Goal: Transaction & Acquisition: Download file/media

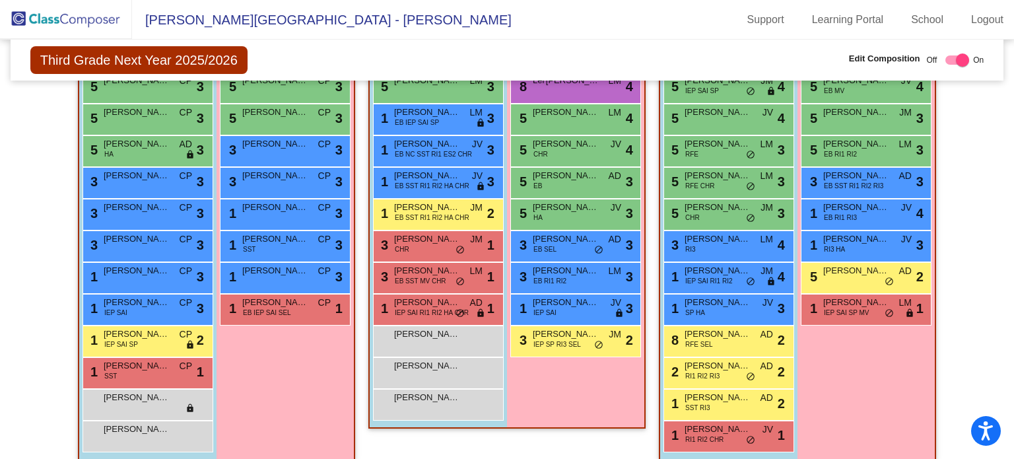
click at [69, 18] on img at bounding box center [66, 19] width 132 height 39
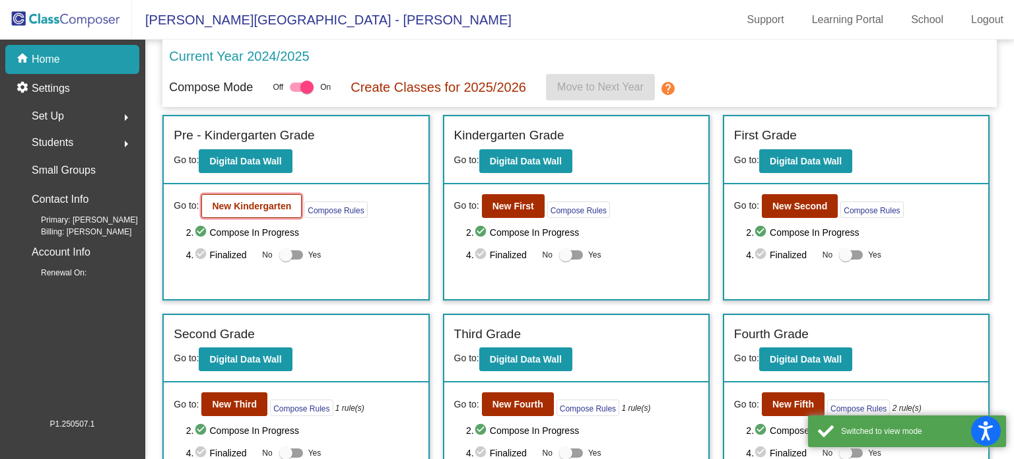
click at [240, 204] on b "New Kindergarten" at bounding box center [251, 206] width 79 height 11
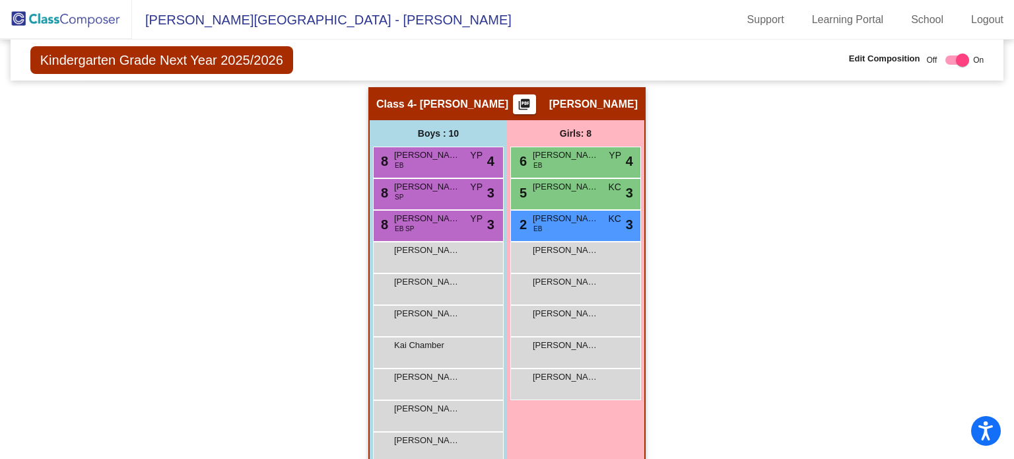
scroll to position [685, 0]
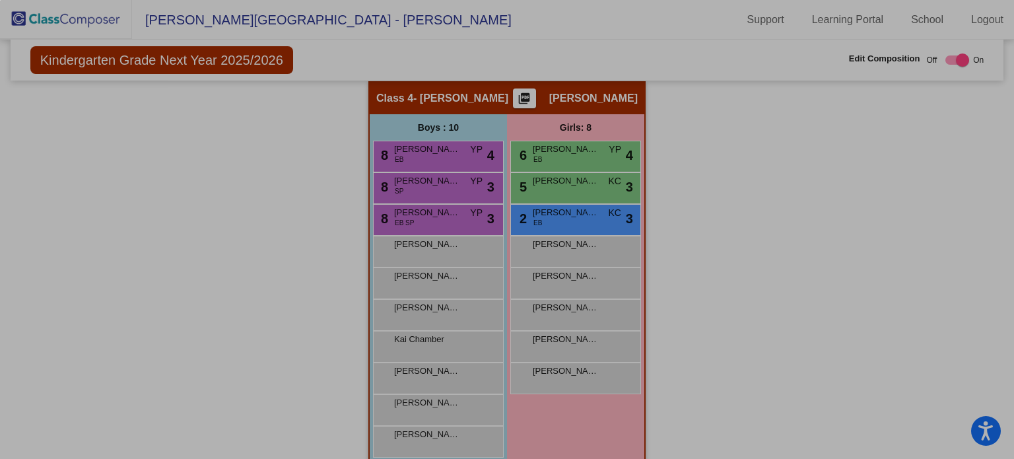
click at [495, 97] on div "0 X 0" at bounding box center [507, 229] width 1014 height 459
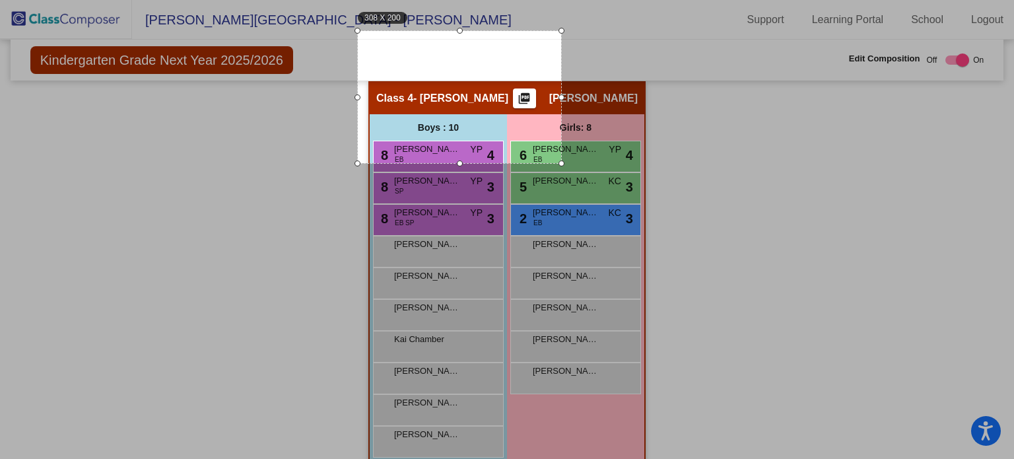
drag, startPoint x: 430, startPoint y: 94, endPoint x: 359, endPoint y: 121, distance: 76.0
click at [359, 121] on div at bounding box center [357, 97] width 6 height 132
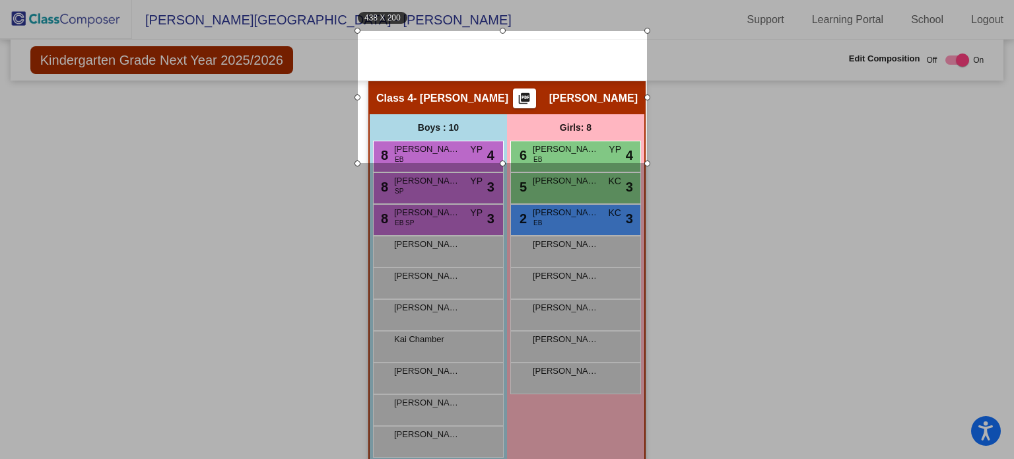
drag, startPoint x: 562, startPoint y: 98, endPoint x: 647, endPoint y: 86, distance: 86.6
click at [647, 86] on div at bounding box center [647, 97] width 6 height 132
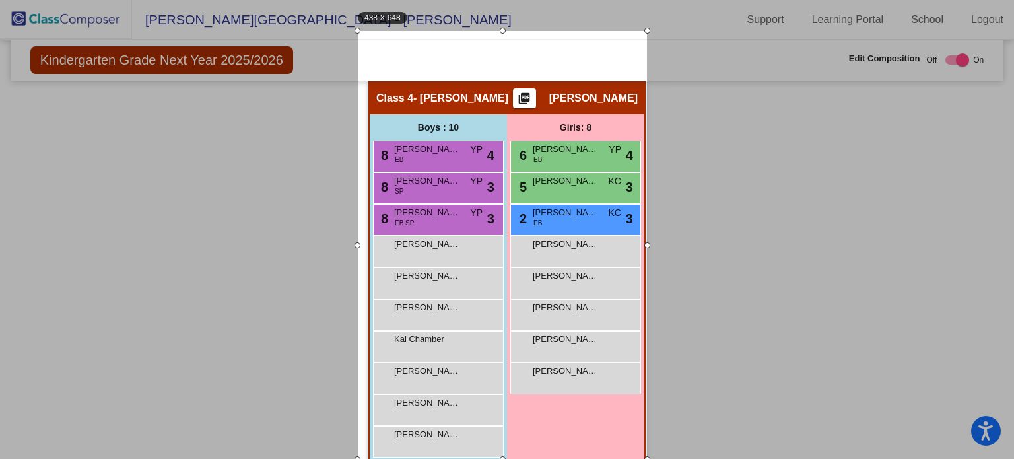
scroll to position [3, 0]
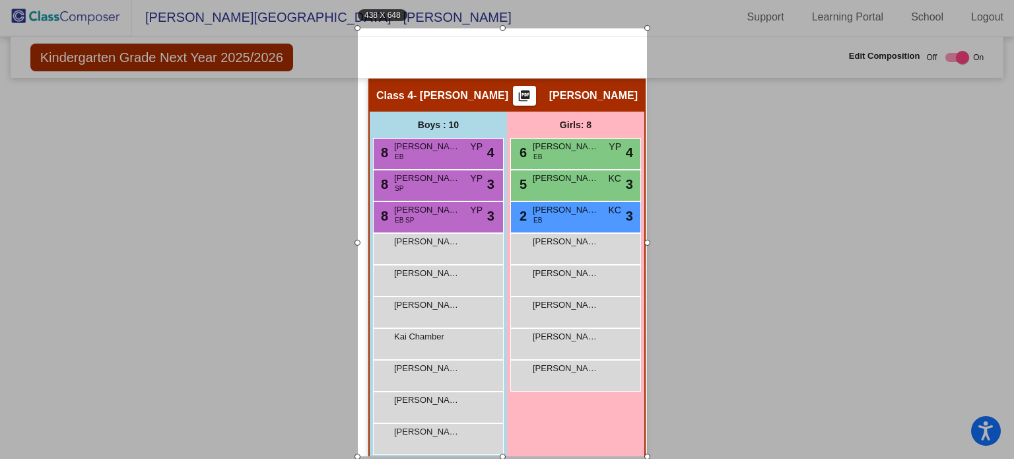
drag, startPoint x: 501, startPoint y: 162, endPoint x: 480, endPoint y: 459, distance: 297.8
click at [480, 456] on html "Accessibility Screen-Reader Guide, Feedback, and Issue Reporting | New window […" at bounding box center [507, 226] width 1014 height 459
click at [531, 458] on div at bounding box center [502, 456] width 289 height 6
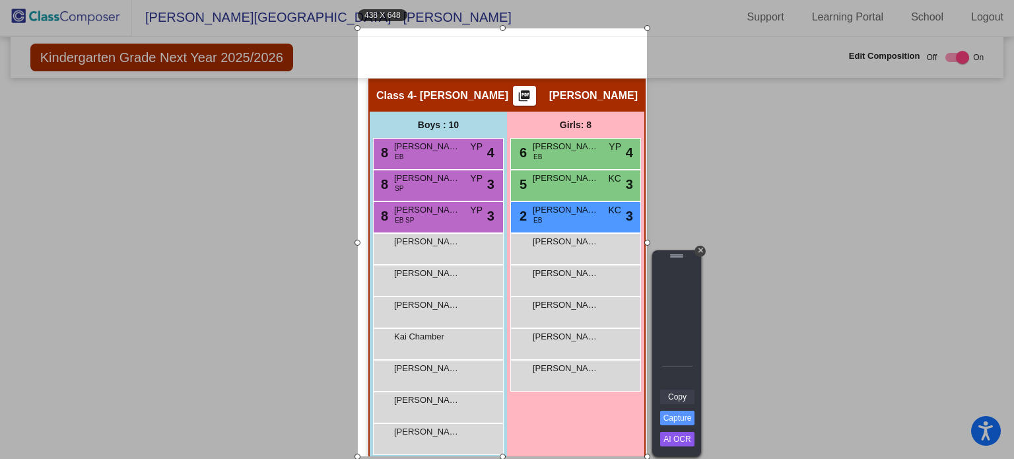
click at [680, 395] on link "Copy" at bounding box center [677, 396] width 34 height 15
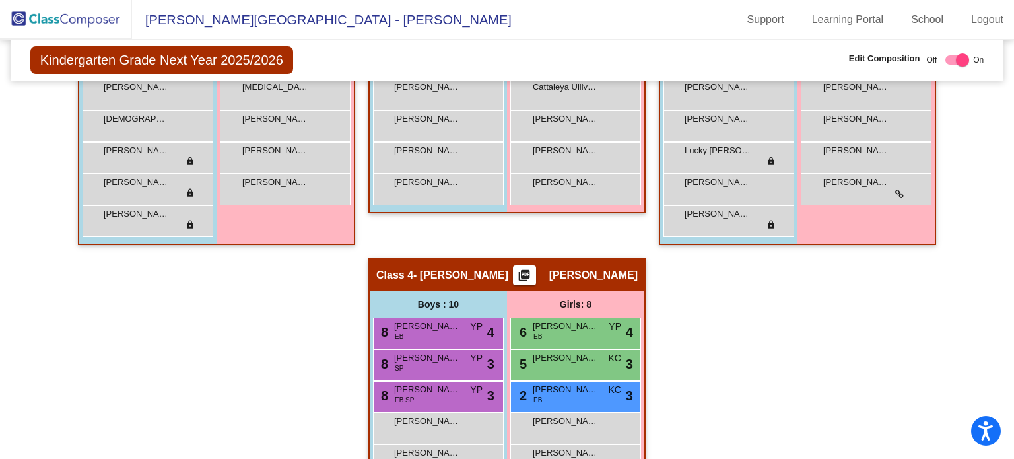
scroll to position [685, 0]
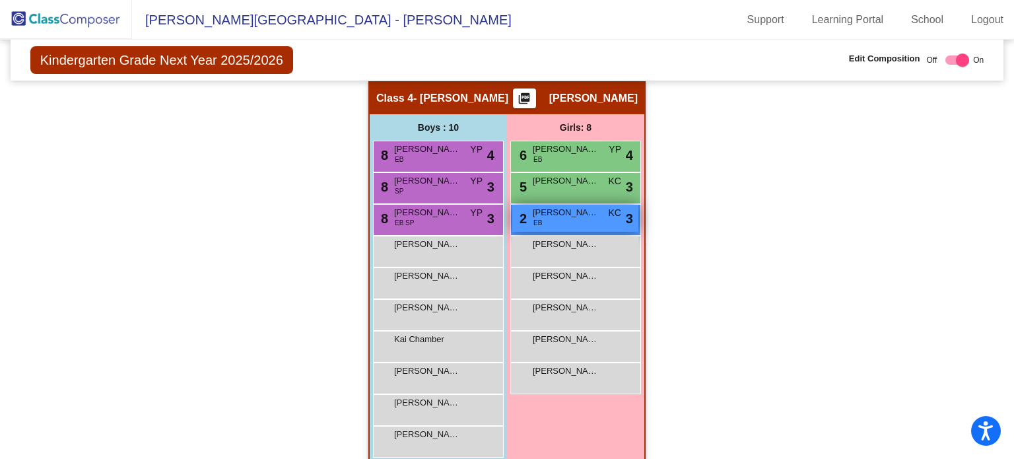
click at [574, 218] on div "2 [PERSON_NAME] [PERSON_NAME] KC lock do_not_disturb_alt 3" at bounding box center [575, 218] width 126 height 27
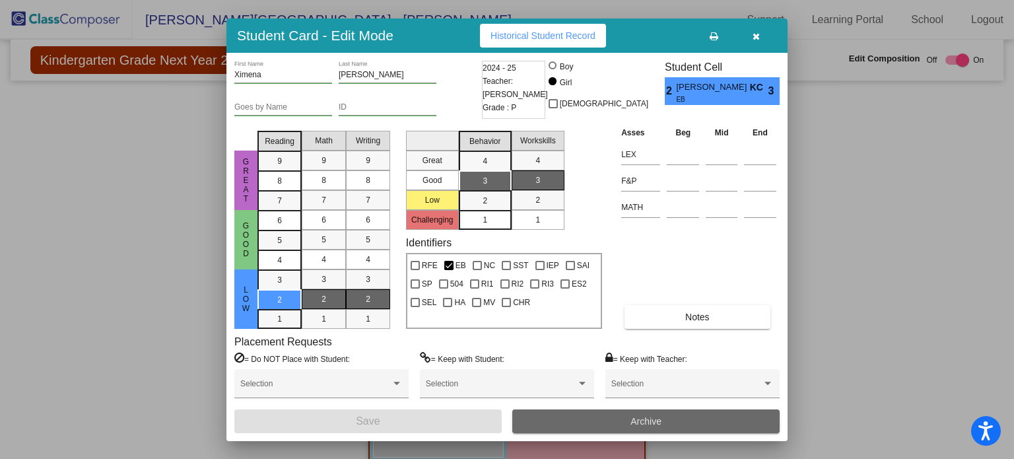
click at [622, 414] on button "Archive" at bounding box center [645, 421] width 267 height 24
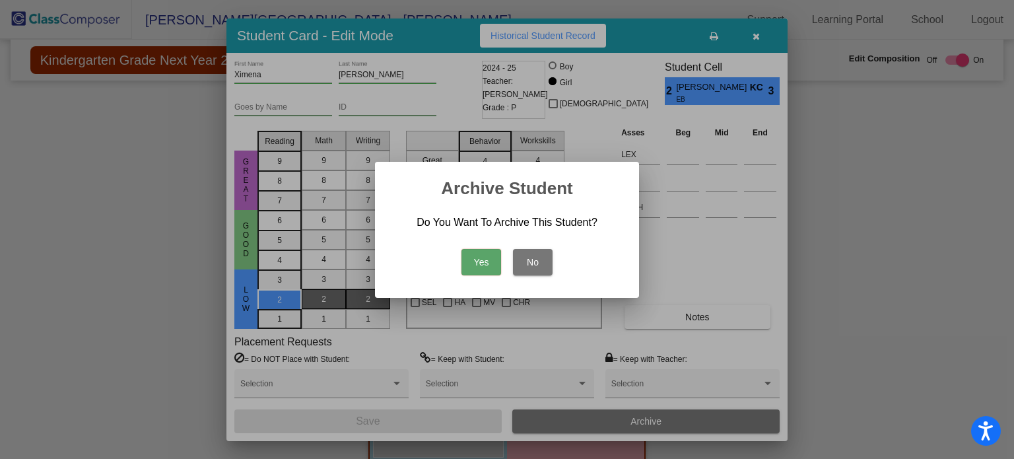
click at [484, 262] on button "Yes" at bounding box center [481, 262] width 40 height 26
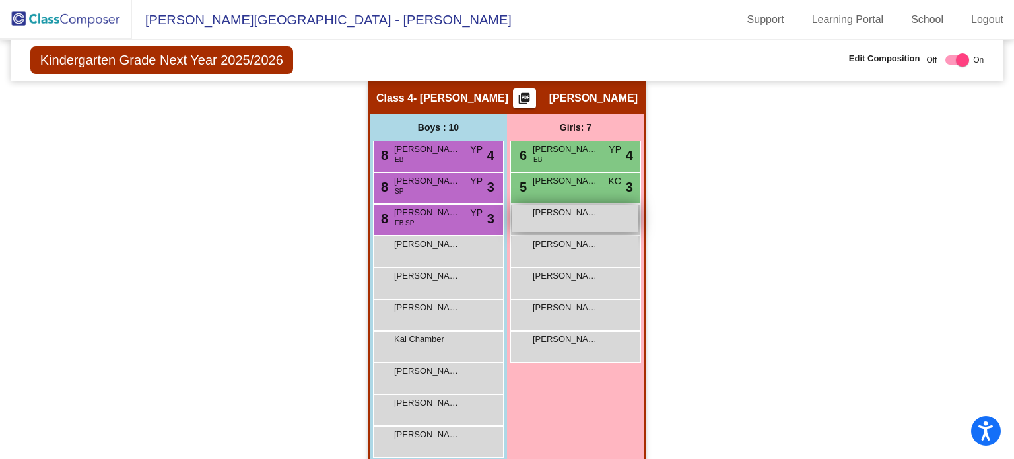
click at [581, 213] on span "[PERSON_NAME]" at bounding box center [566, 212] width 66 height 13
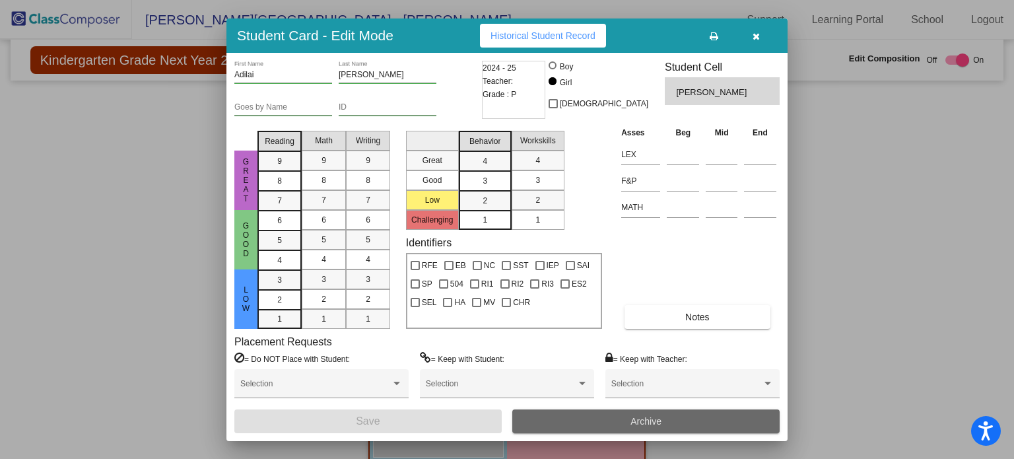
click at [645, 420] on span "Archive" at bounding box center [645, 421] width 31 height 11
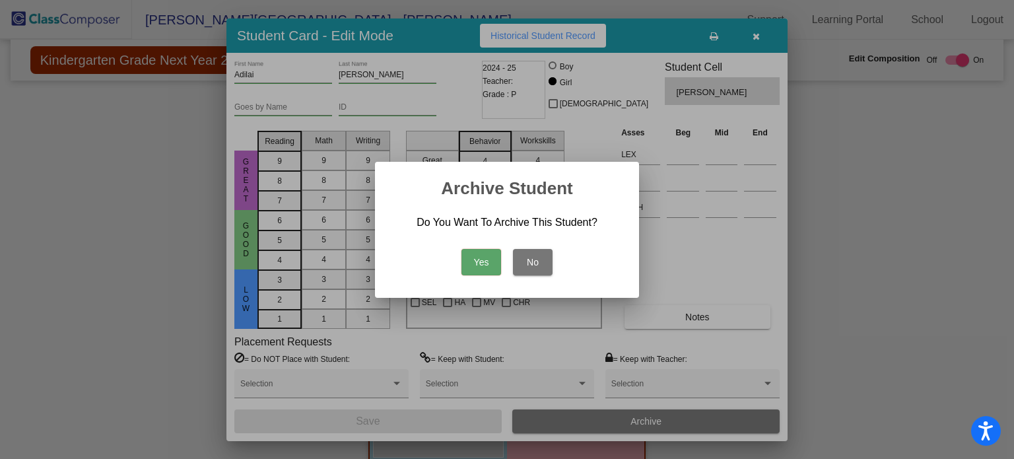
click at [486, 266] on button "Yes" at bounding box center [481, 262] width 40 height 26
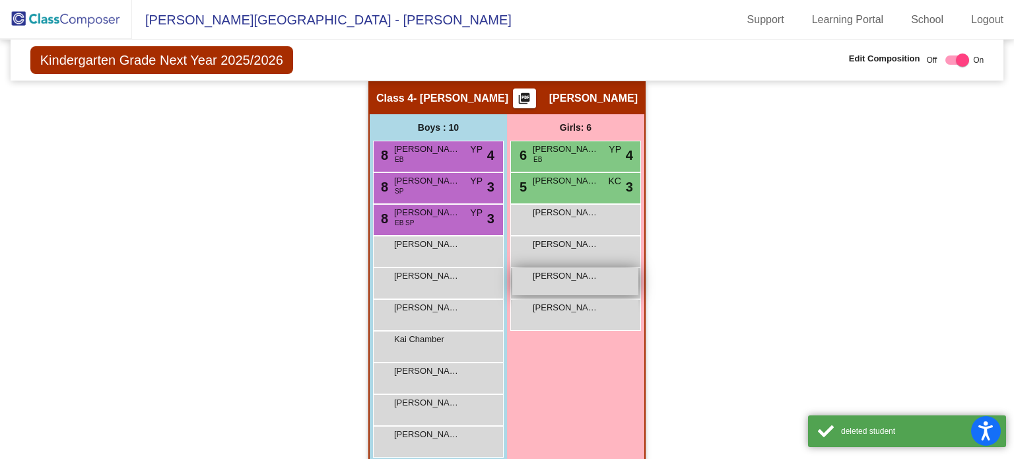
click at [558, 273] on span "[PERSON_NAME]" at bounding box center [566, 275] width 66 height 13
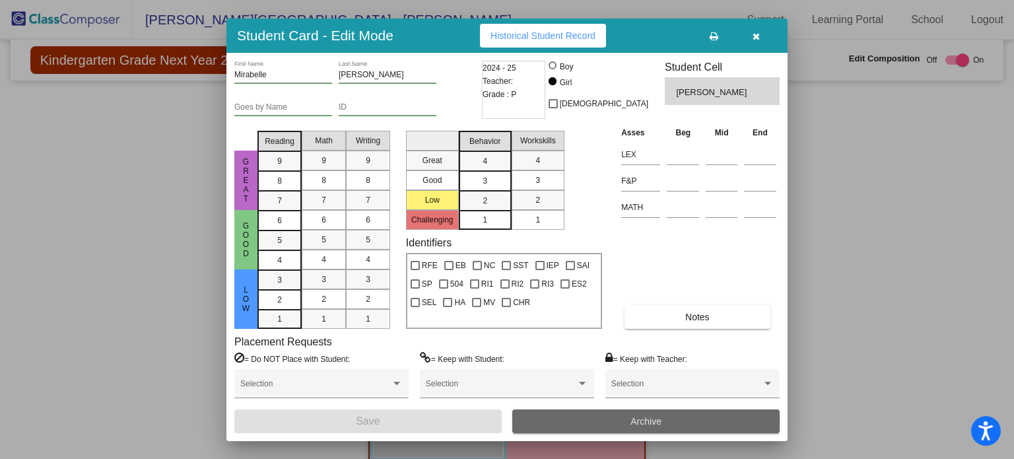
click at [647, 426] on button "Archive" at bounding box center [645, 421] width 267 height 24
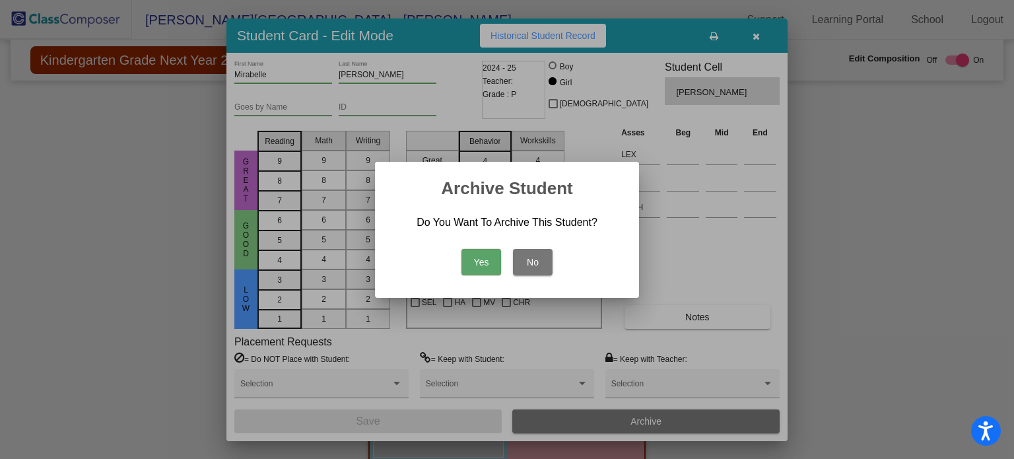
click at [485, 271] on button "Yes" at bounding box center [481, 262] width 40 height 26
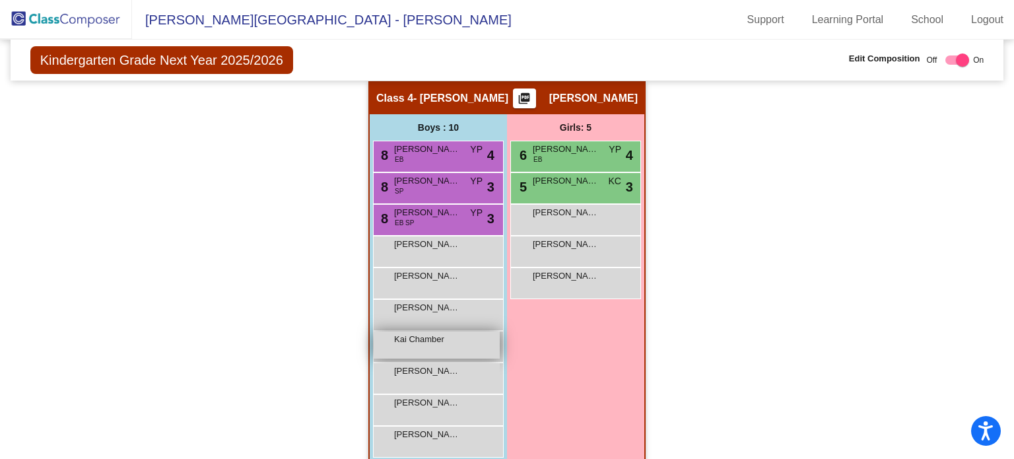
click at [452, 343] on div "Kai Chamber lock do_not_disturb_alt" at bounding box center [437, 344] width 126 height 27
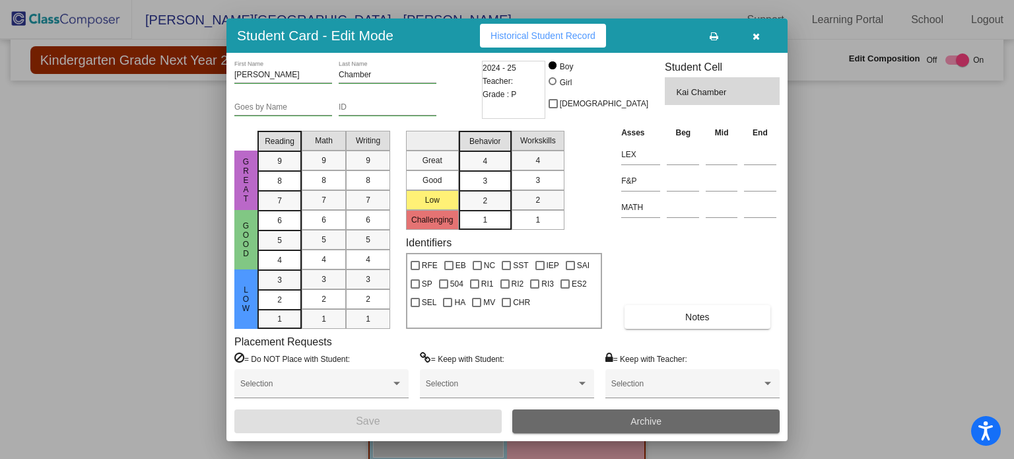
click at [620, 416] on button "Archive" at bounding box center [645, 421] width 267 height 24
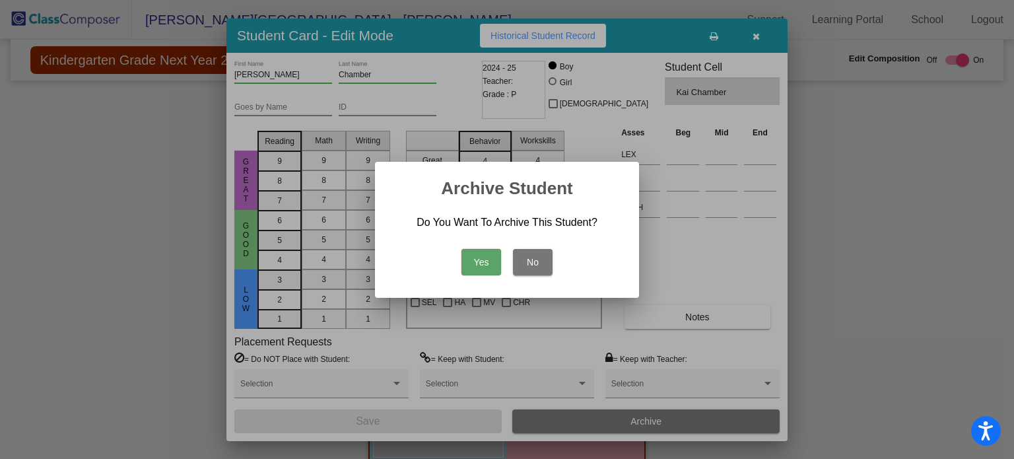
click at [483, 261] on button "Yes" at bounding box center [481, 262] width 40 height 26
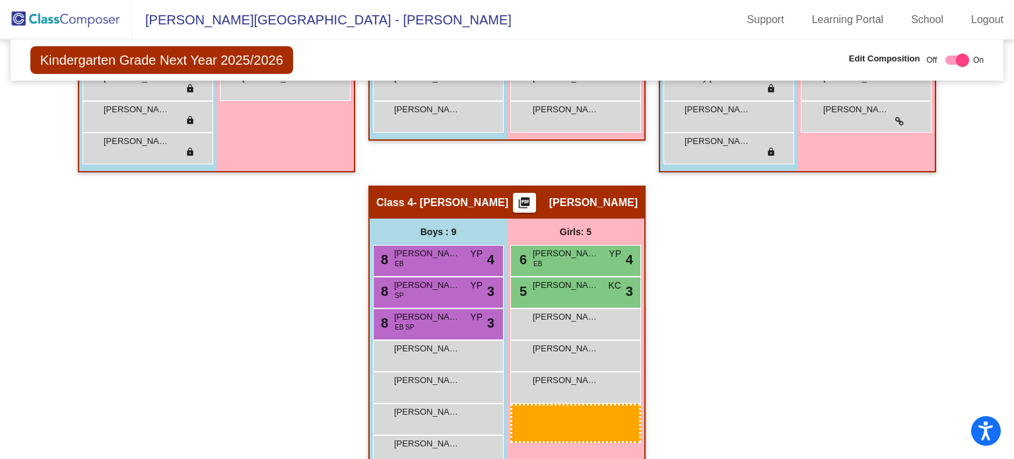
scroll to position [597, 0]
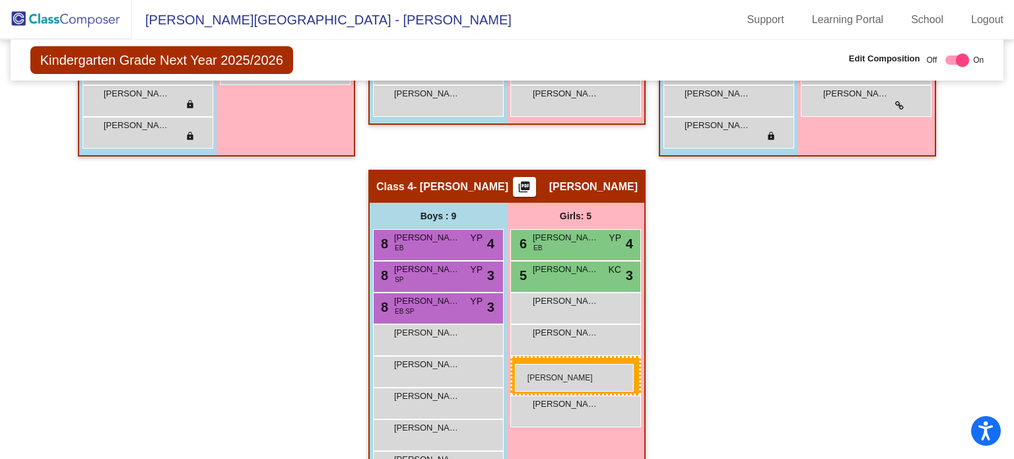
drag, startPoint x: 292, startPoint y: 150, endPoint x: 515, endPoint y: 364, distance: 308.6
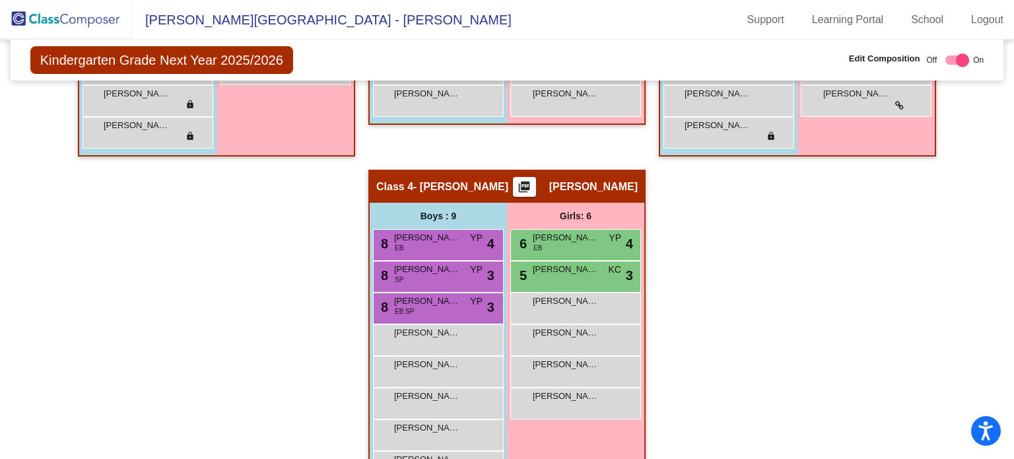
drag, startPoint x: 1005, startPoint y: 301, endPoint x: 1009, endPoint y: 290, distance: 12.1
click at [1009, 290] on mat-sidenav-content "Kindergarten Grade Next Year 2025/2026 Edit Composition Off On Incoming Digital…" at bounding box center [507, 249] width 1014 height 419
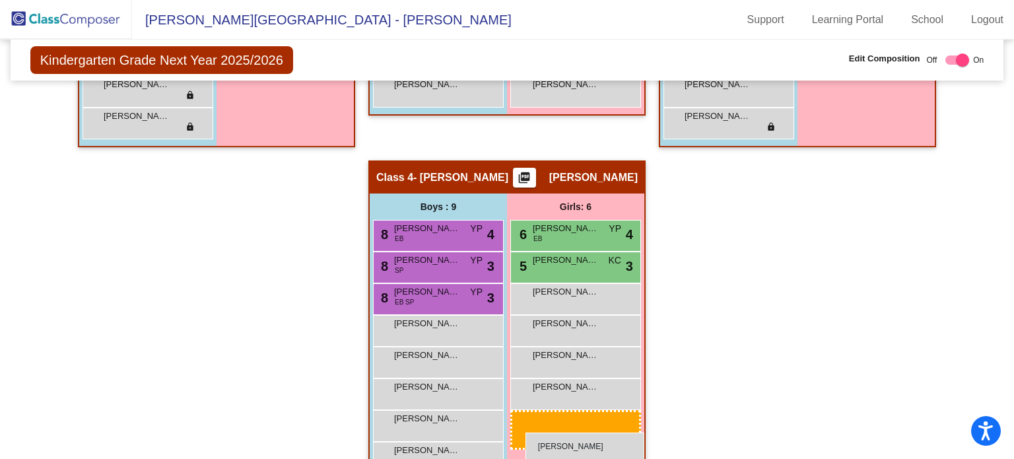
scroll to position [606, 0]
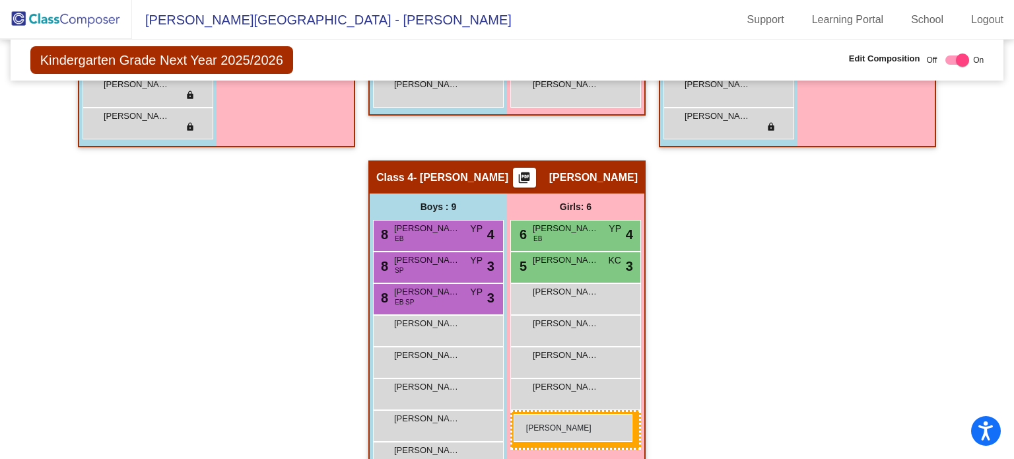
drag, startPoint x: 869, startPoint y: 289, endPoint x: 513, endPoint y: 414, distance: 376.4
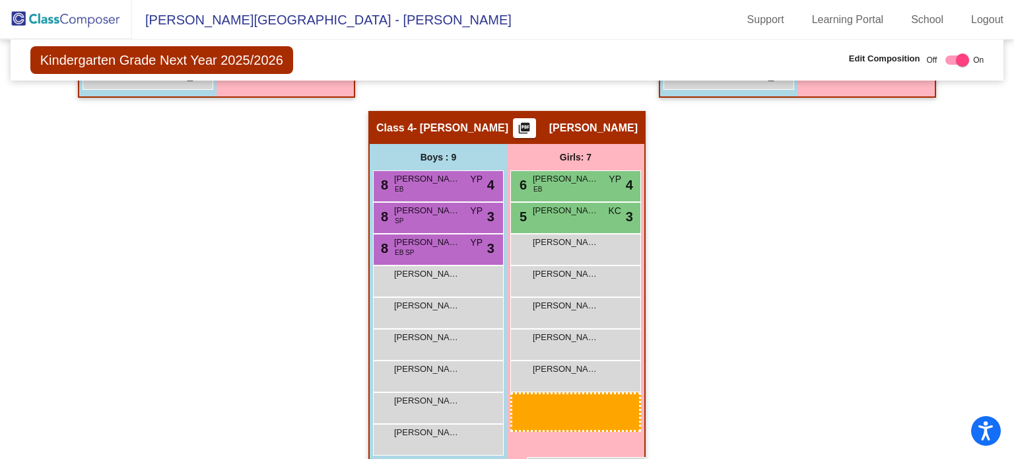
scroll to position [671, 0]
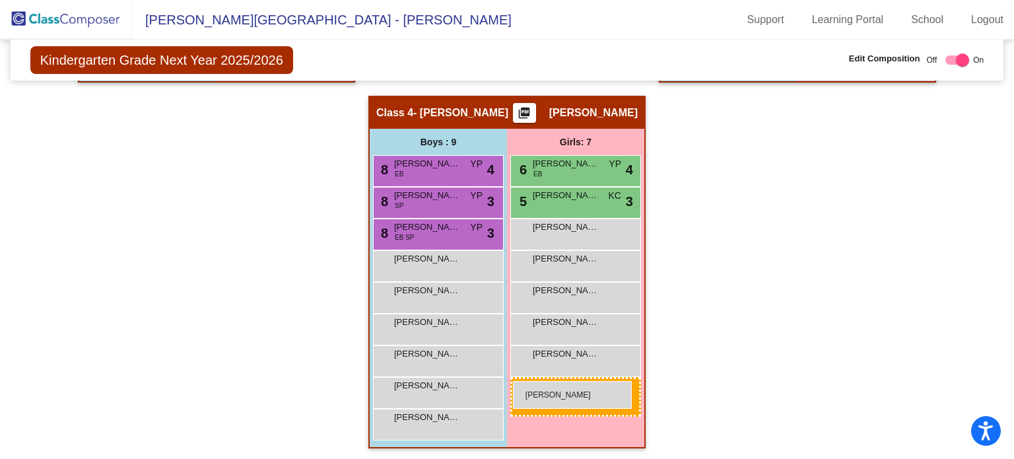
drag, startPoint x: 602, startPoint y: 160, endPoint x: 513, endPoint y: 381, distance: 237.8
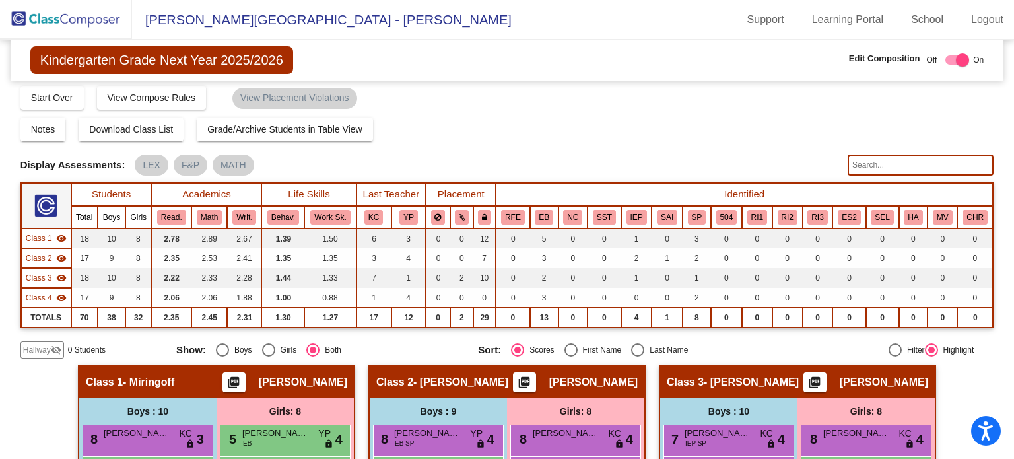
scroll to position [0, 0]
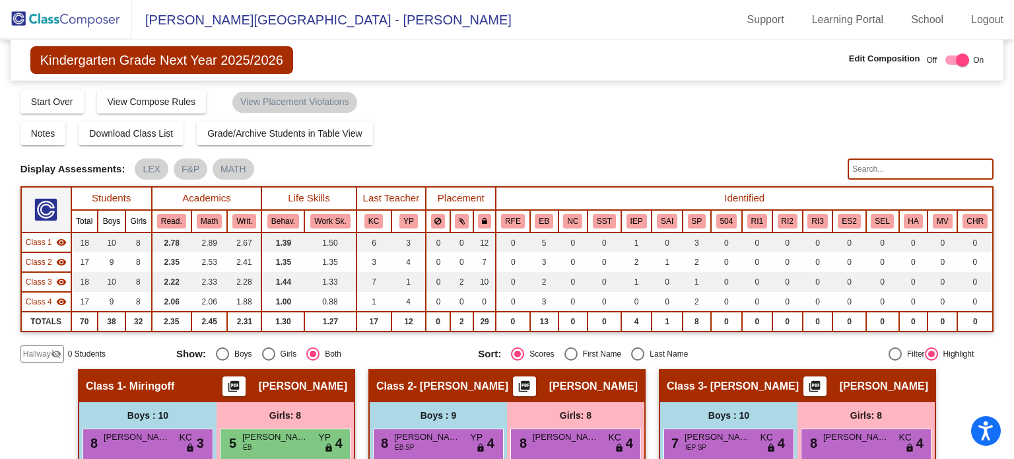
click at [86, 23] on img at bounding box center [66, 19] width 132 height 39
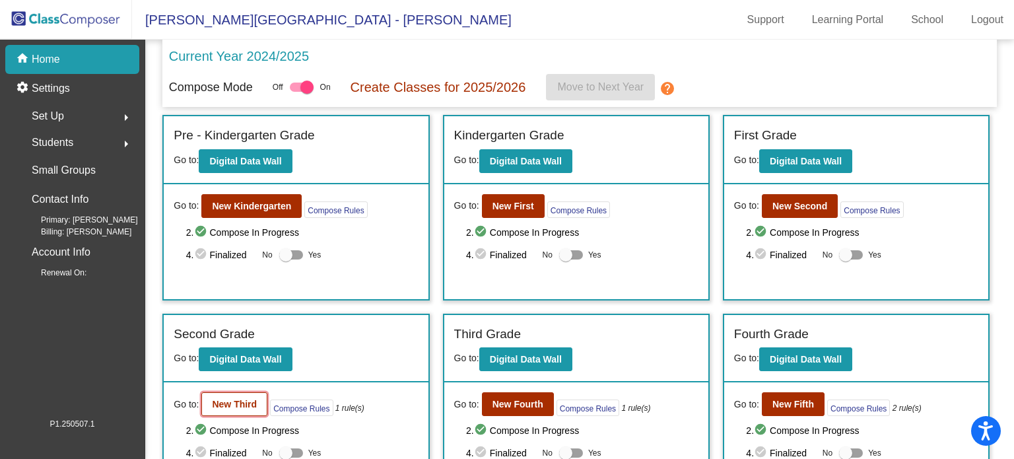
click at [233, 403] on b "New Third" at bounding box center [234, 404] width 45 height 11
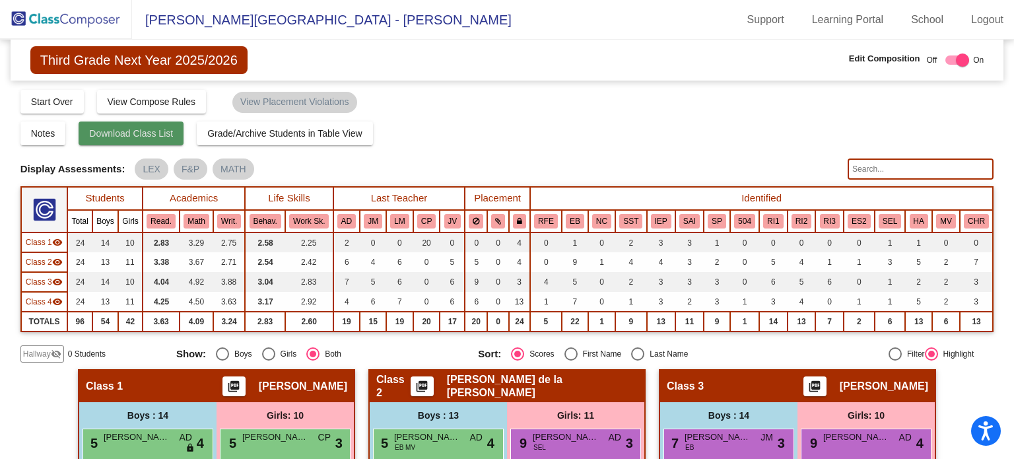
click at [127, 134] on span "Download Class List" at bounding box center [131, 133] width 84 height 11
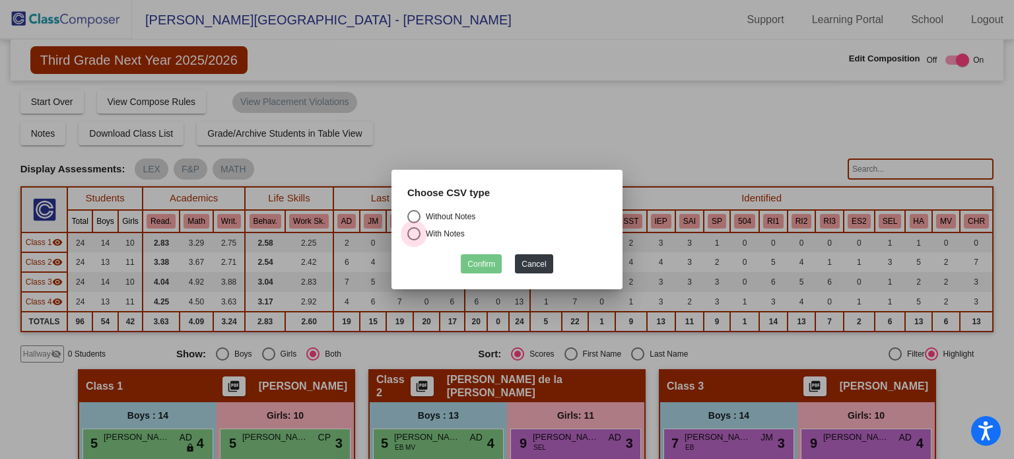
click at [412, 229] on div "Select an option" at bounding box center [413, 233] width 13 height 13
click at [413, 240] on input "With Notes" at bounding box center [413, 240] width 1 height 1
radio input "true"
click at [480, 261] on button "Confirm" at bounding box center [481, 263] width 41 height 19
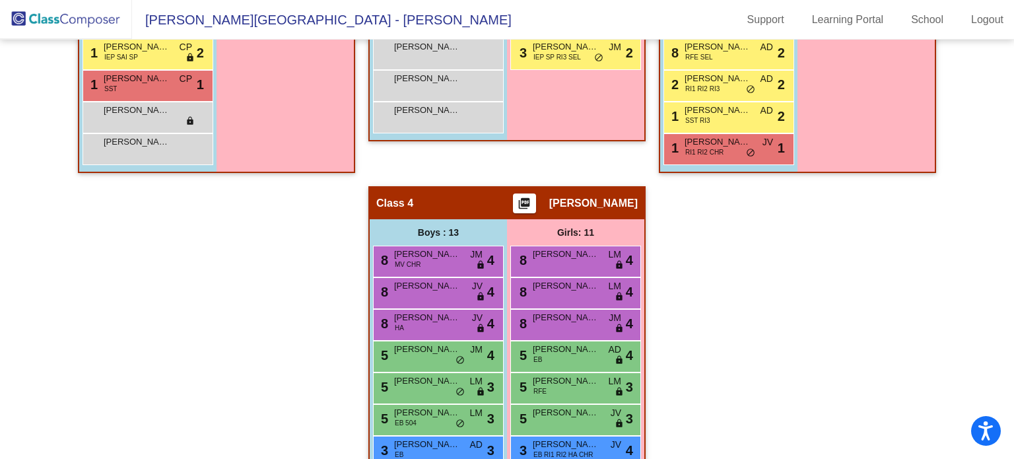
scroll to position [924, 0]
